Goal: Transaction & Acquisition: Purchase product/service

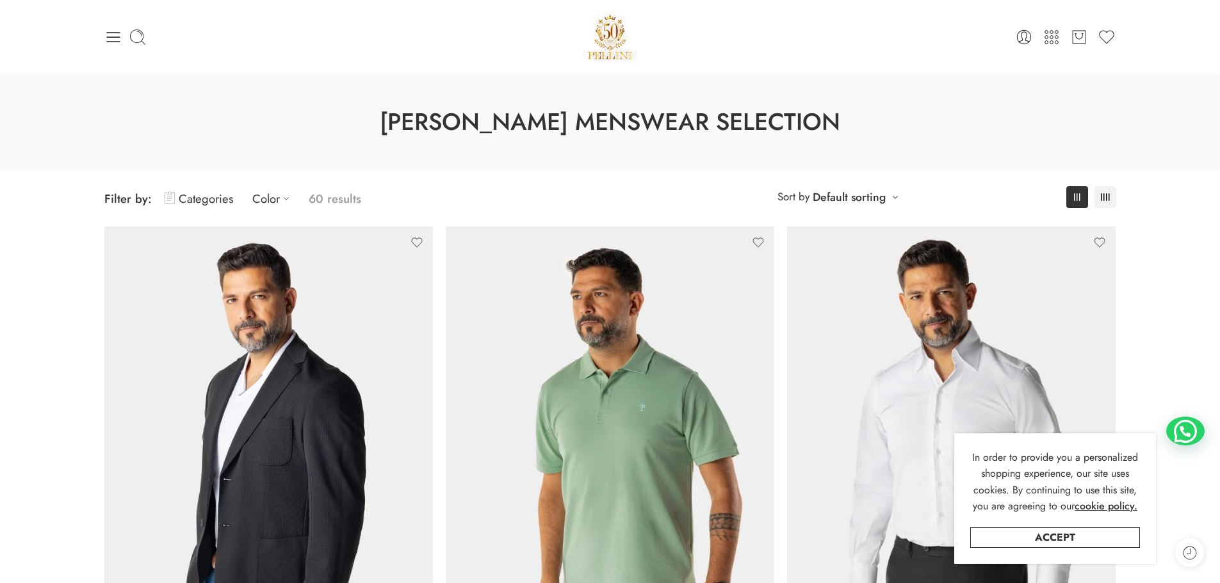
click at [106, 24] on div "0 Cart 0 Wishlist" at bounding box center [610, 37] width 1012 height 54
click at [110, 29] on icon at bounding box center [113, 37] width 18 height 18
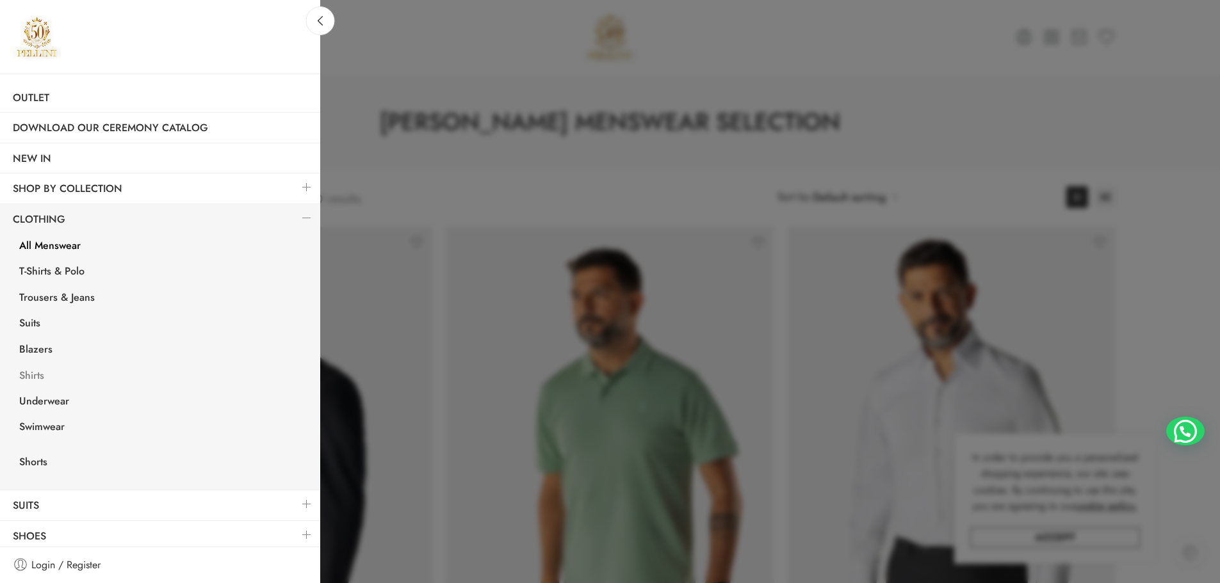
scroll to position [64, 0]
click at [81, 370] on link "Shirts" at bounding box center [163, 376] width 314 height 26
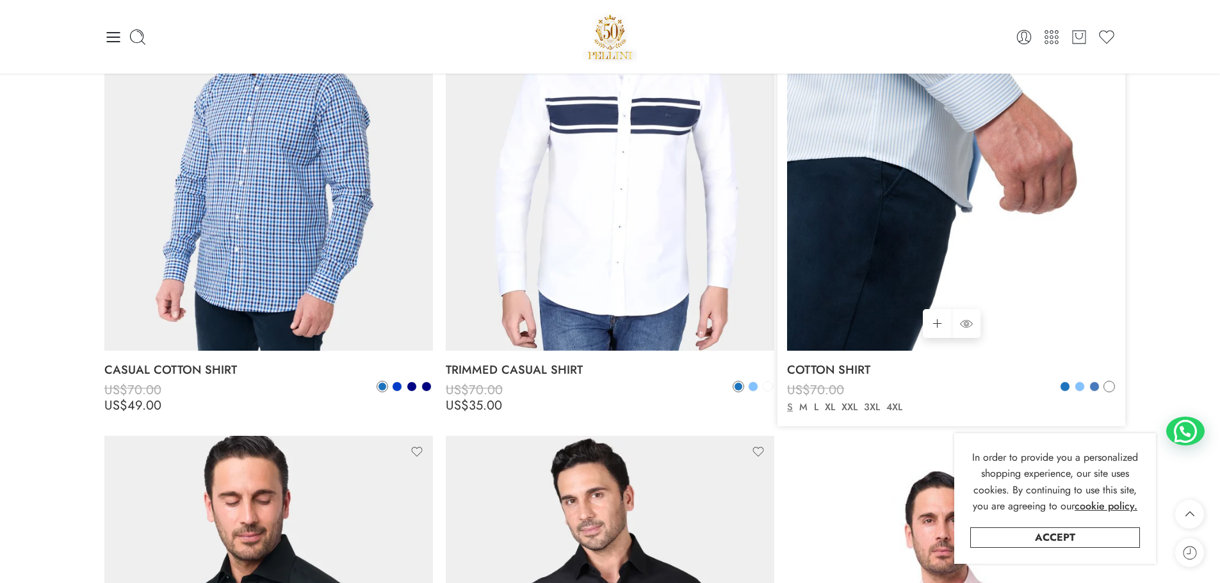
scroll to position [1345, 0]
click at [1024, 211] on img at bounding box center [951, 133] width 329 height 438
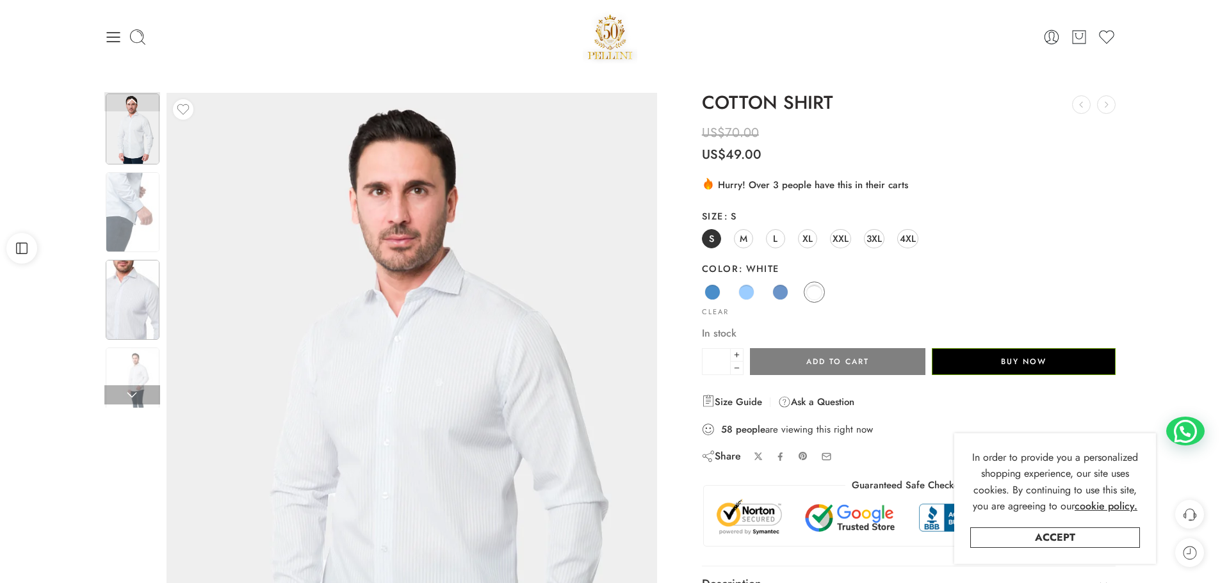
click at [127, 300] on img at bounding box center [133, 300] width 54 height 80
